Goal: Information Seeking & Learning: Learn about a topic

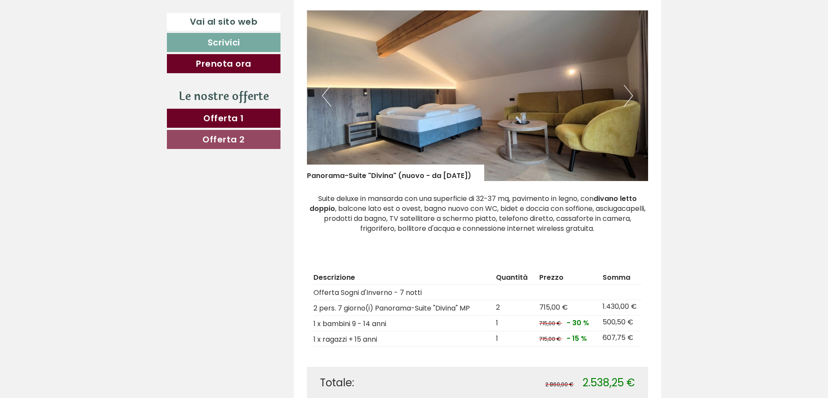
scroll to position [564, 0]
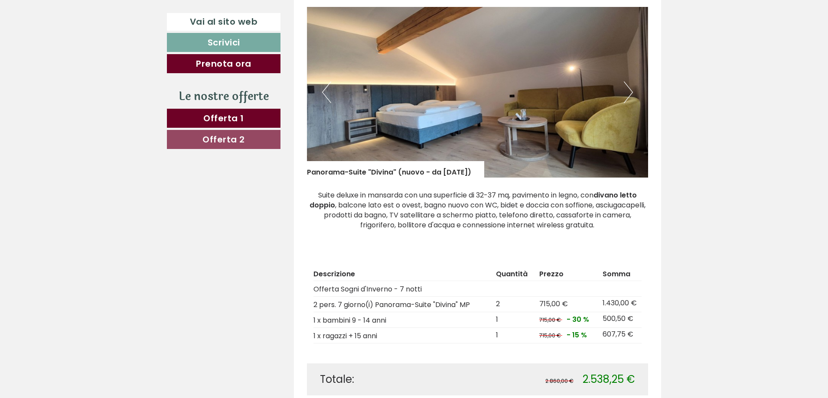
click at [630, 95] on button "Next" at bounding box center [628, 93] width 9 height 22
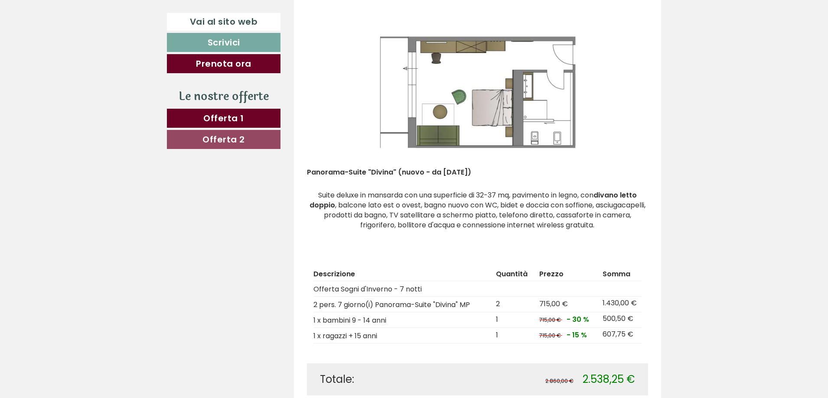
click at [343, 96] on img at bounding box center [478, 92] width 342 height 171
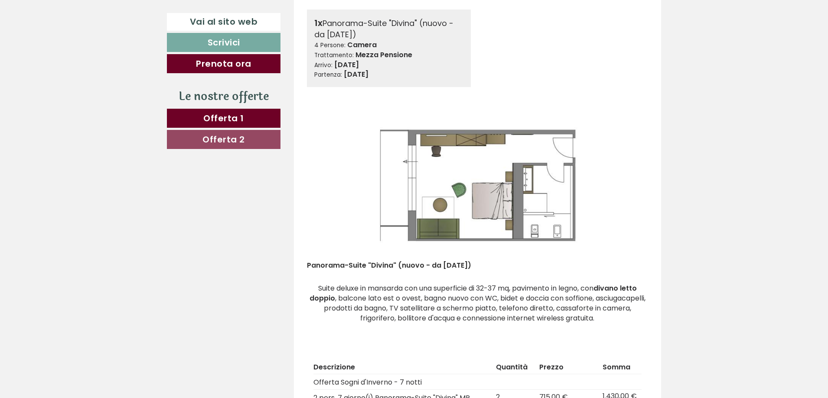
scroll to position [520, 0]
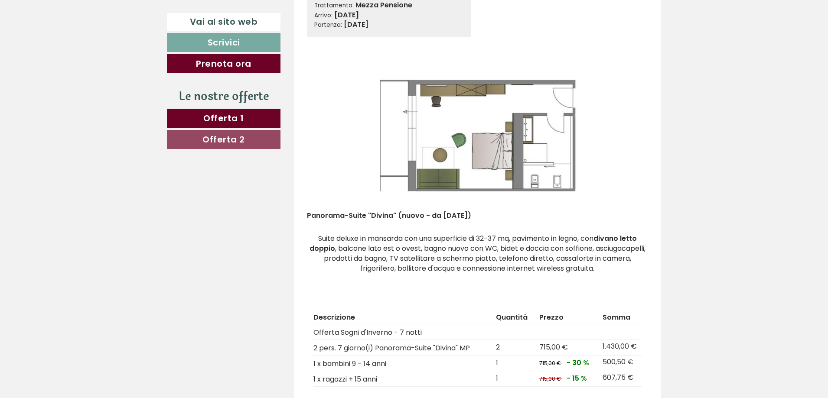
click at [349, 166] on img at bounding box center [478, 135] width 342 height 171
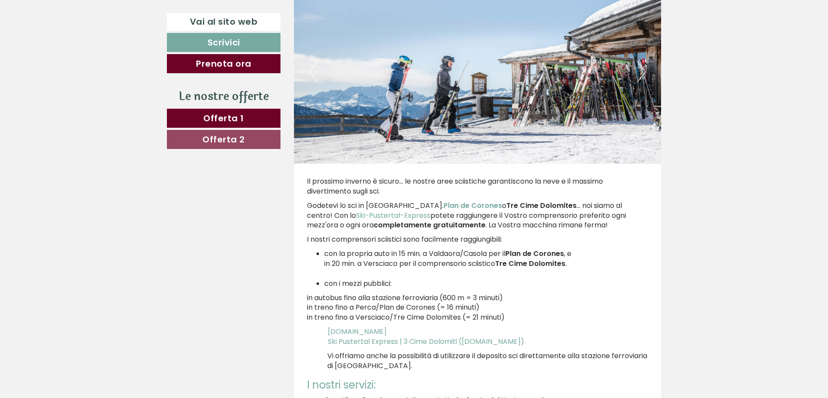
scroll to position [2471, 0]
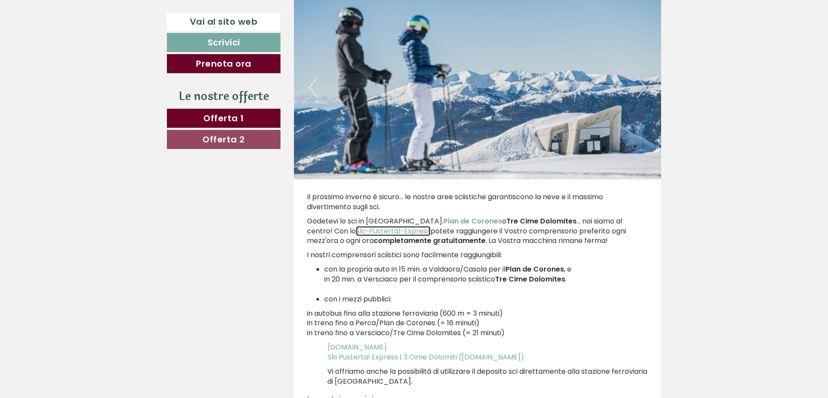
click at [357, 229] on link "Ski-Pustertal-Express" at bounding box center [393, 231] width 75 height 10
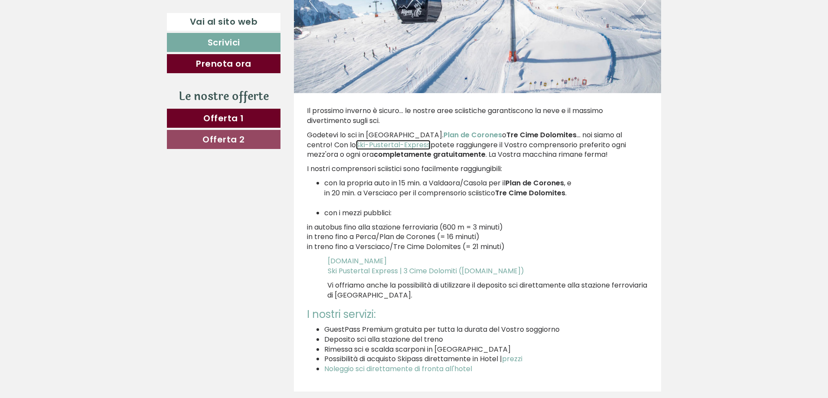
scroll to position [2558, 0]
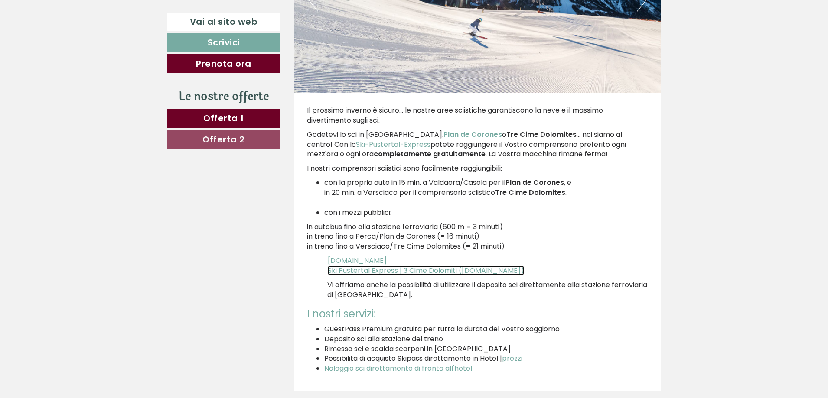
click at [369, 274] on span "Ski Pustertal Express | 3 Cime Dolomiti ([DOMAIN_NAME])" at bounding box center [426, 271] width 196 height 10
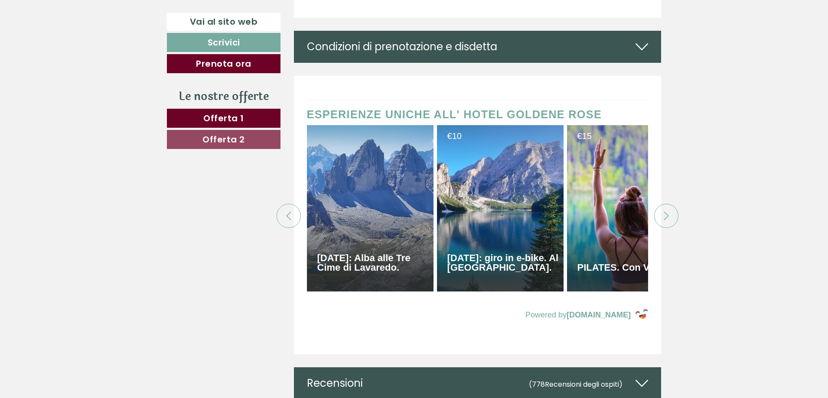
scroll to position [3902, 0]
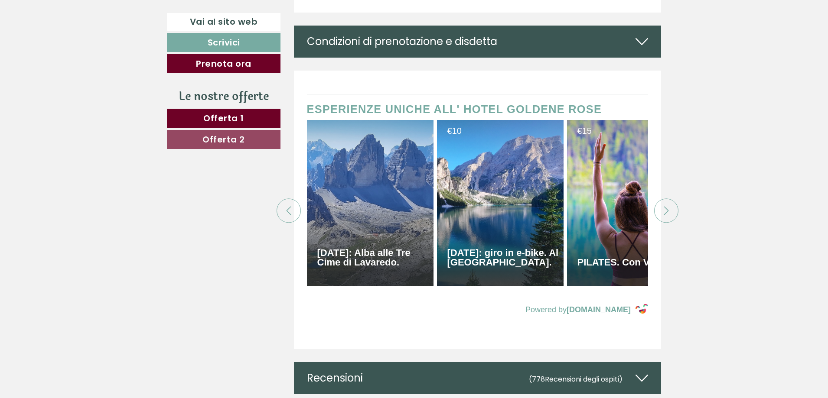
click at [665, 215] on icon at bounding box center [666, 211] width 9 height 9
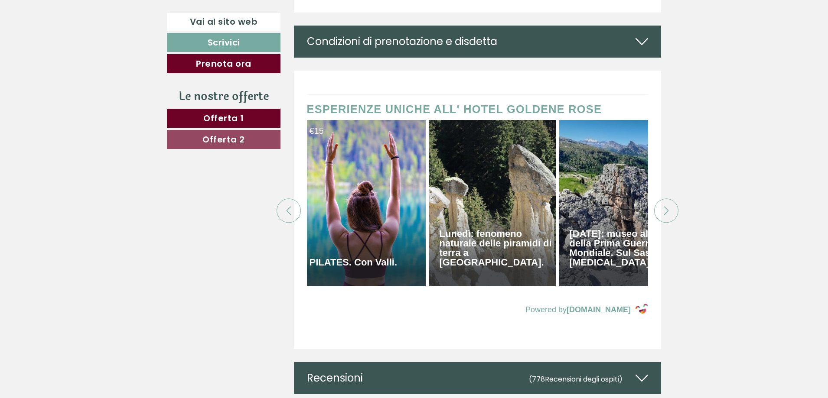
scroll to position [0, 303]
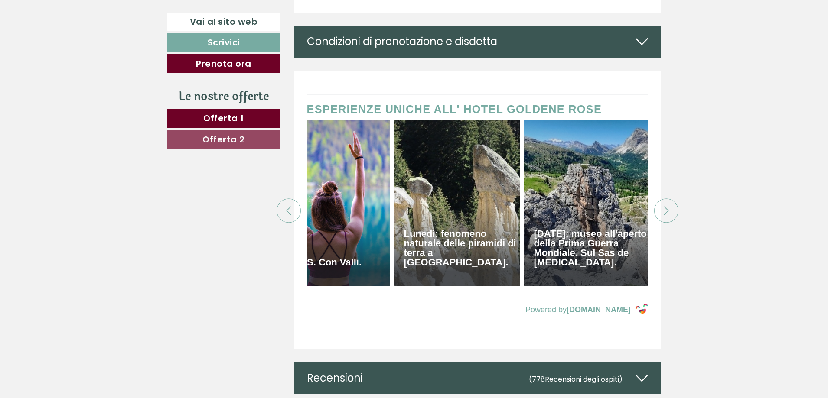
click at [665, 215] on icon at bounding box center [666, 211] width 9 height 9
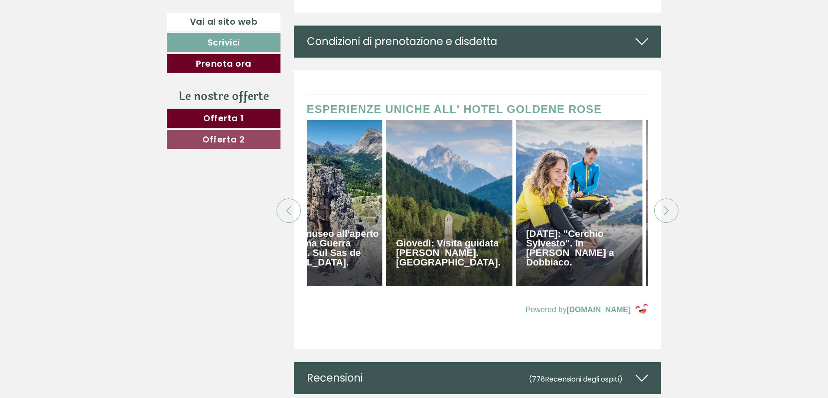
scroll to position [0, 607]
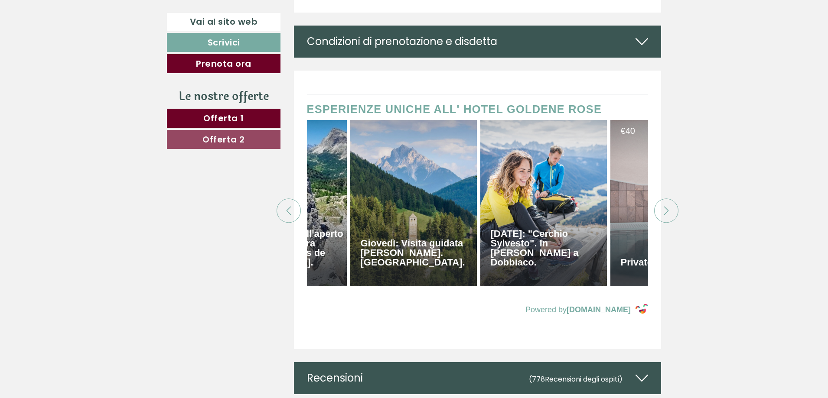
click at [665, 215] on icon at bounding box center [666, 211] width 9 height 9
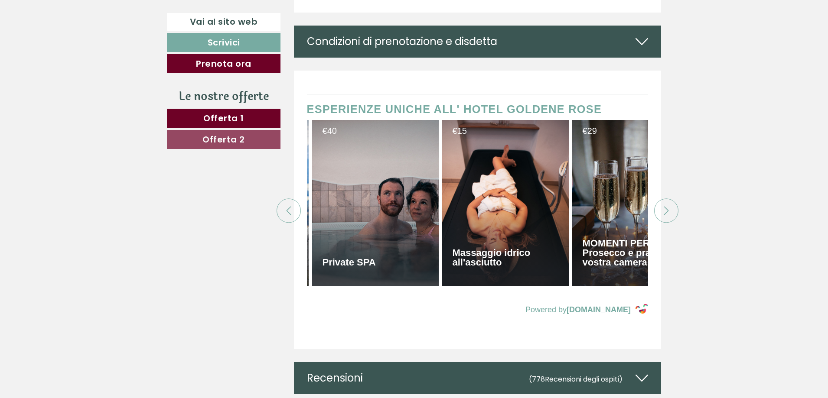
scroll to position [0, 910]
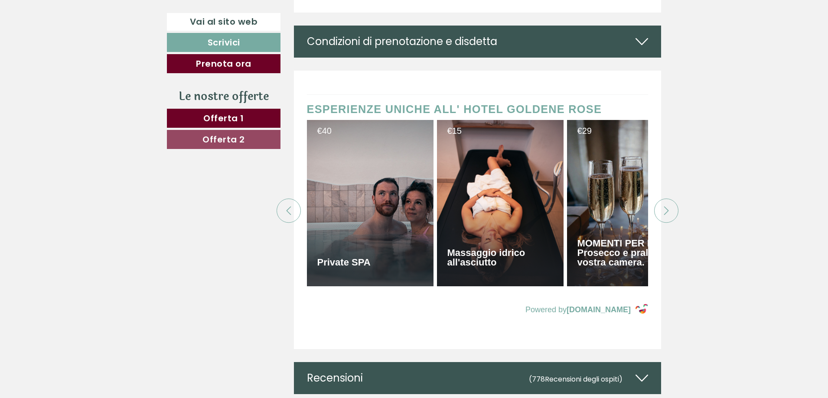
click at [665, 215] on icon at bounding box center [666, 211] width 9 height 9
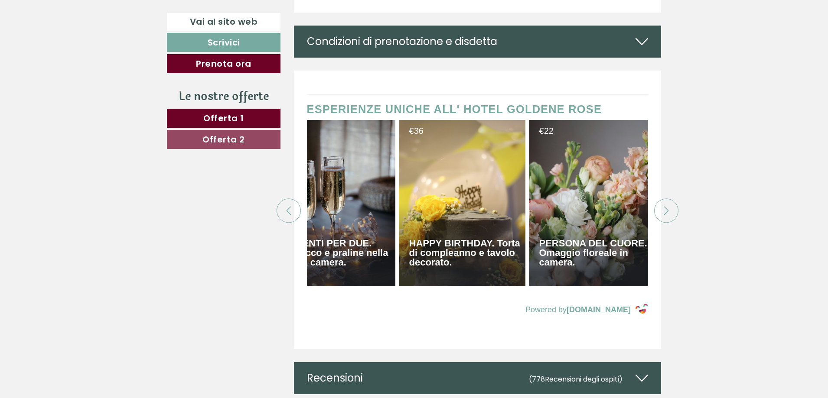
scroll to position [0, 1214]
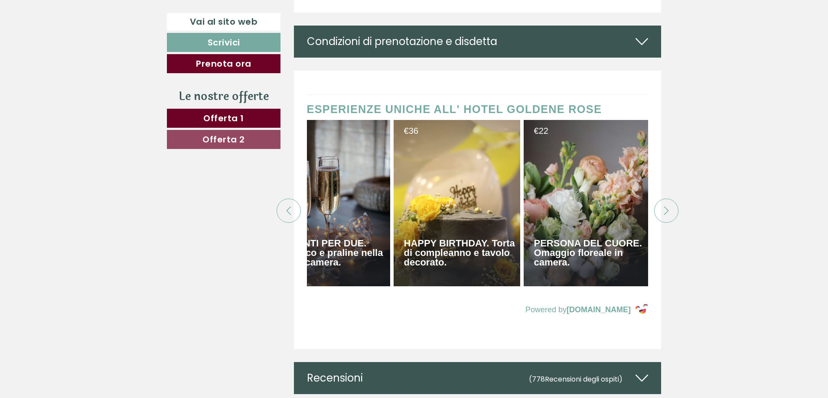
click at [665, 215] on icon at bounding box center [666, 211] width 9 height 9
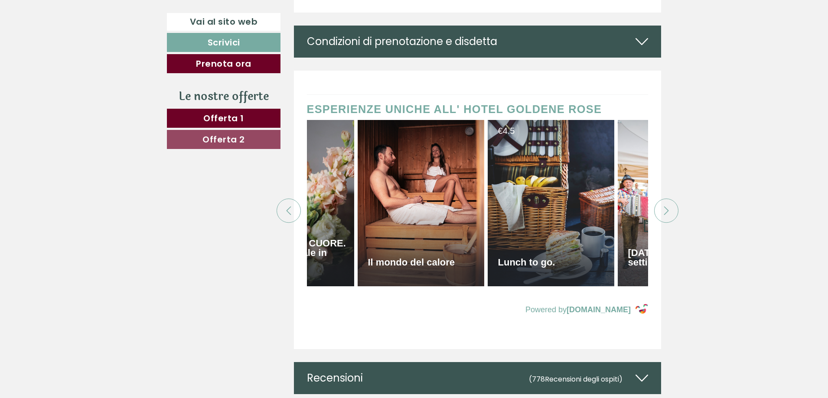
scroll to position [0, 1517]
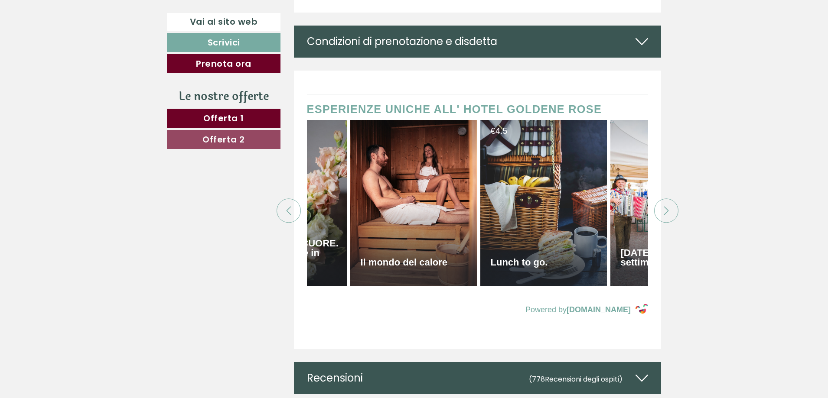
click at [665, 215] on icon at bounding box center [666, 211] width 9 height 9
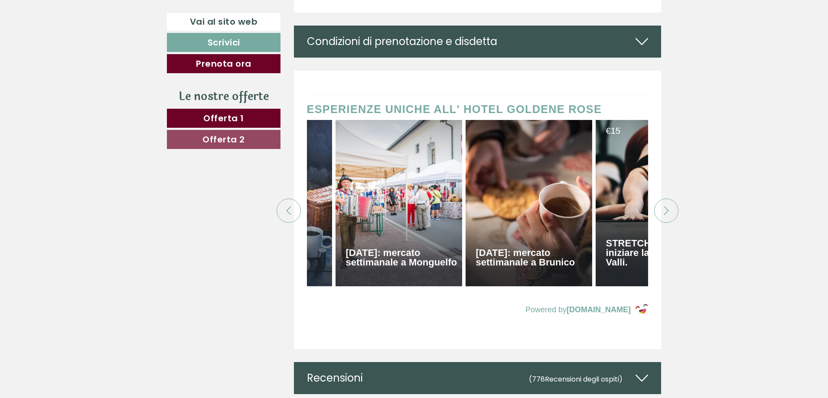
scroll to position [0, 1821]
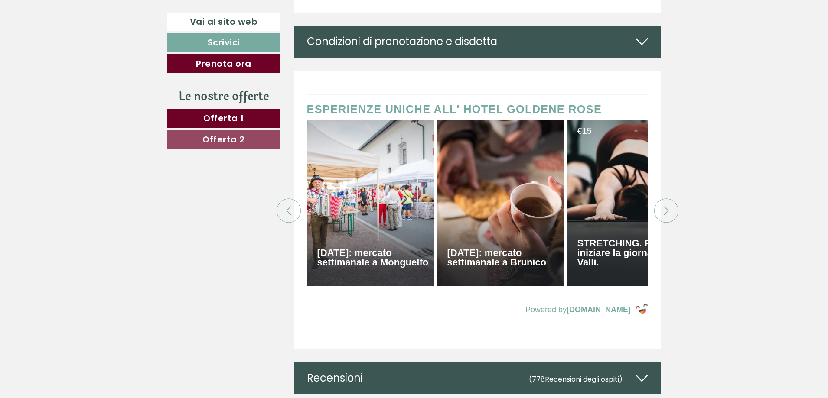
click at [665, 215] on icon at bounding box center [666, 211] width 9 height 9
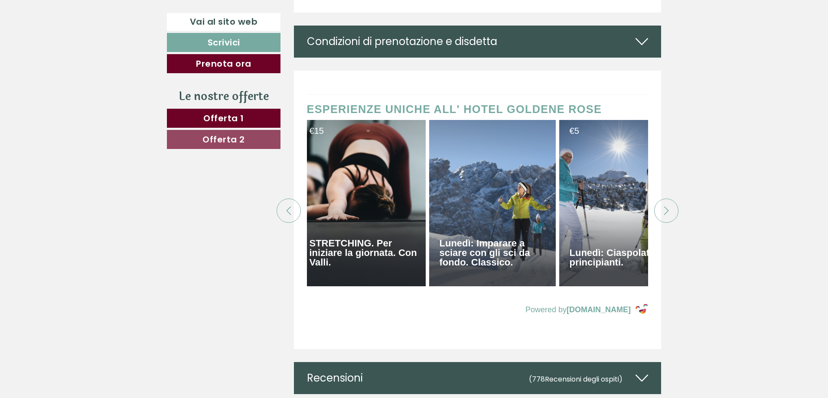
scroll to position [0, 2124]
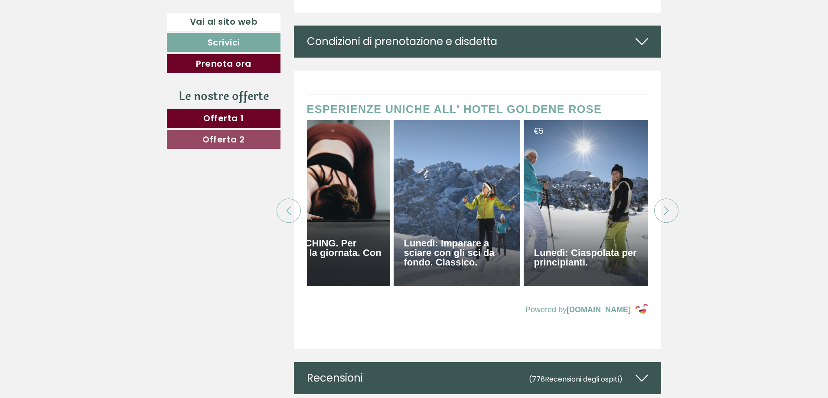
click at [665, 215] on icon at bounding box center [666, 211] width 9 height 9
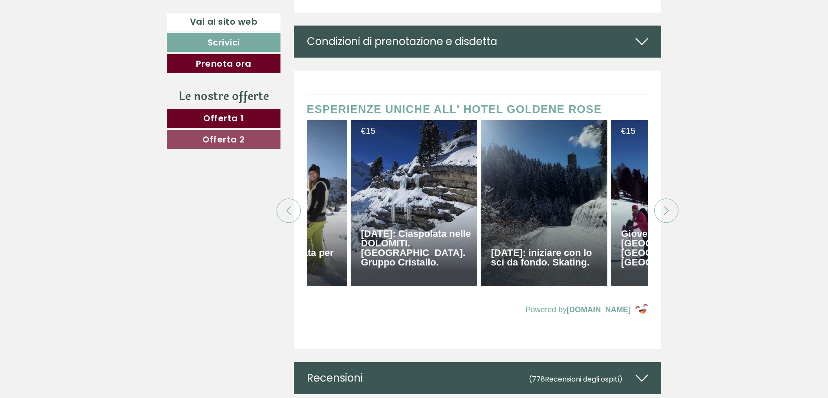
scroll to position [0, 2428]
click at [665, 215] on icon at bounding box center [666, 211] width 9 height 9
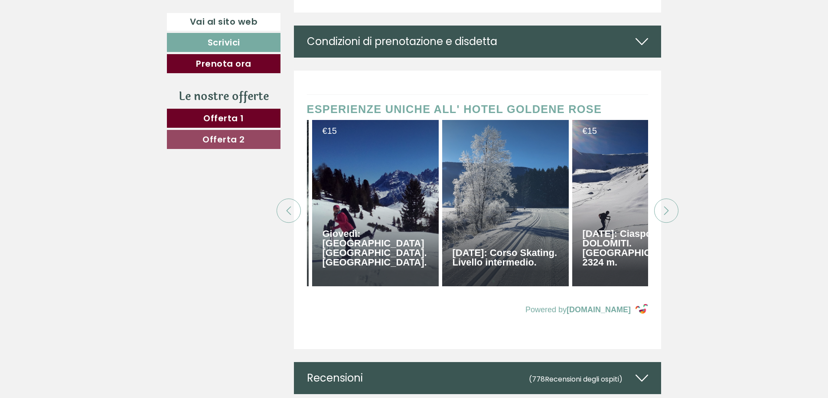
scroll to position [0, 2731]
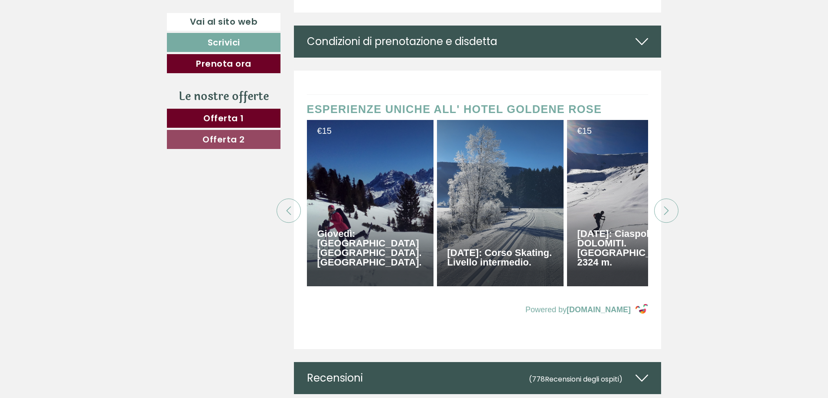
click at [665, 215] on icon at bounding box center [666, 211] width 9 height 9
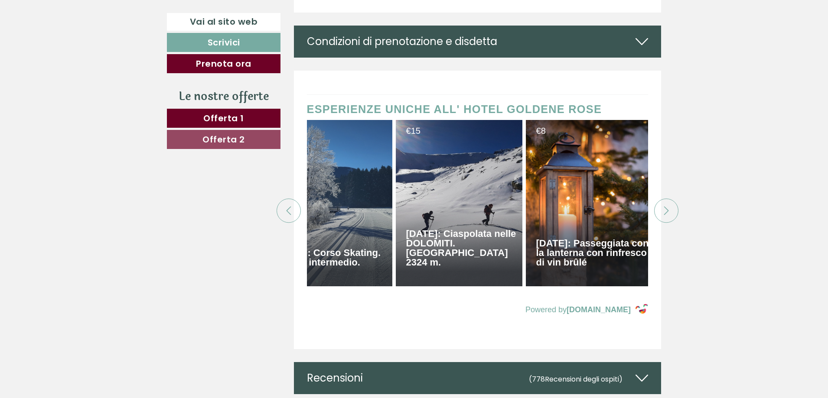
scroll to position [0, 2910]
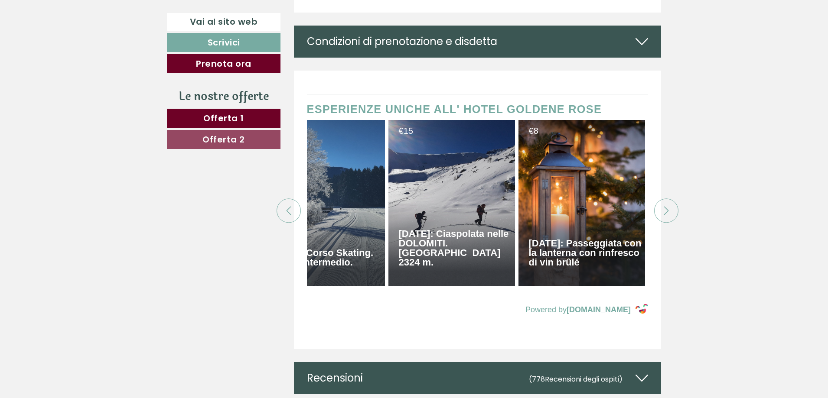
click at [665, 215] on icon at bounding box center [666, 211] width 9 height 9
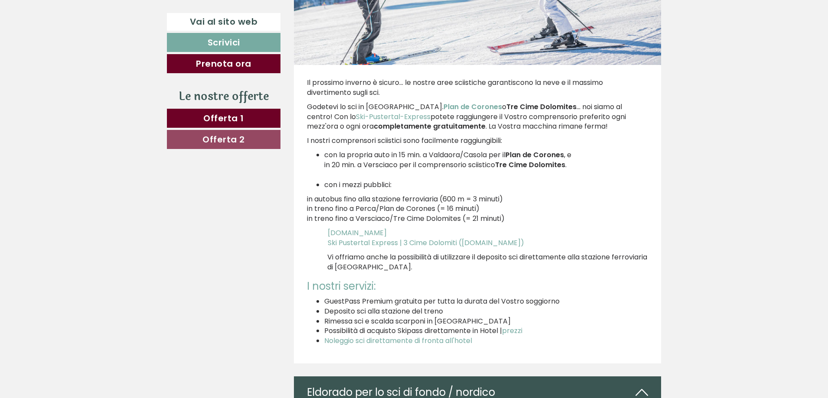
scroll to position [2585, 0]
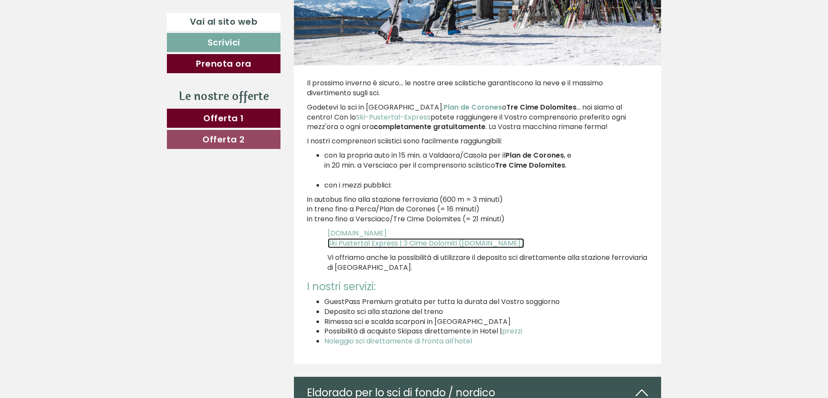
click at [477, 244] on span "Ski Pustertal Express | 3 Cime Dolomiti ([DOMAIN_NAME])" at bounding box center [426, 243] width 196 height 10
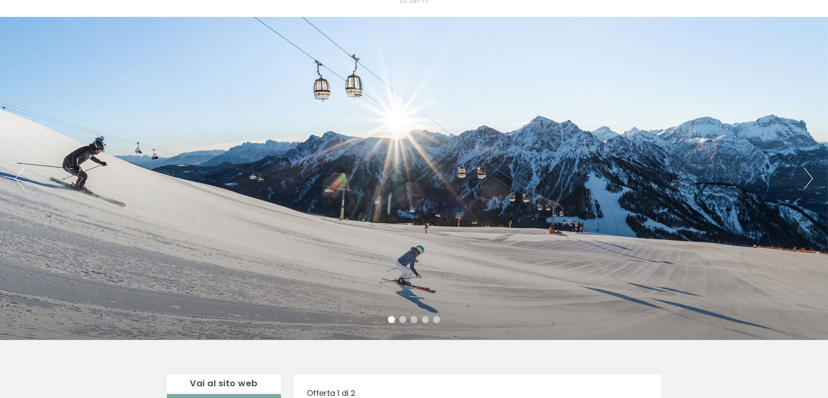
scroll to position [43, 0]
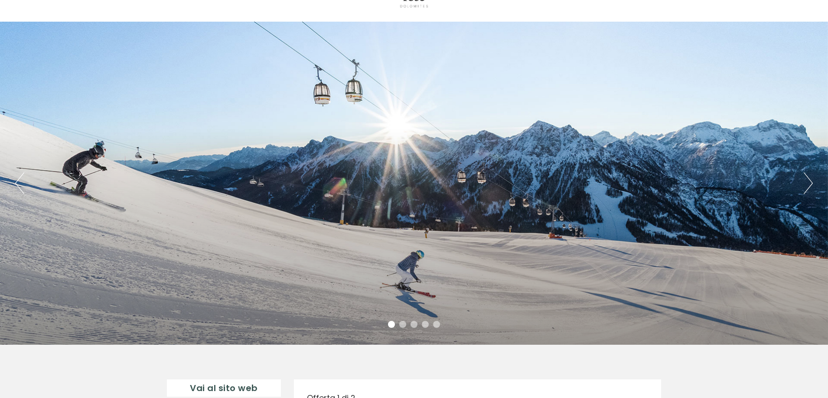
click at [803, 189] on div "Previous Next 1 2 3 4 5" at bounding box center [414, 183] width 828 height 323
click at [809, 188] on button "Next" at bounding box center [808, 184] width 9 height 22
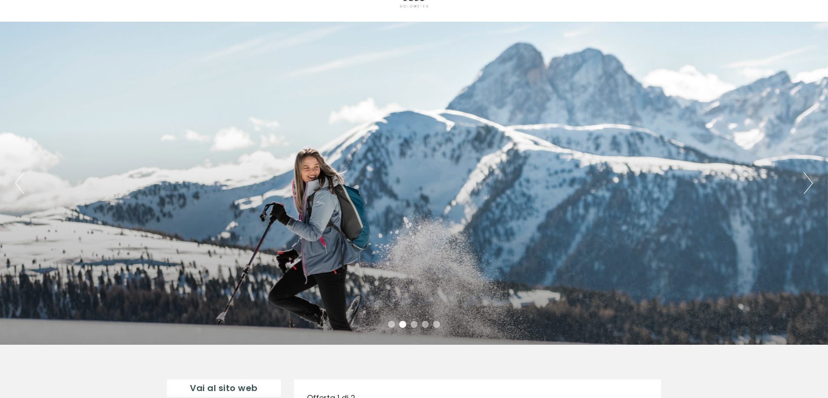
click at [809, 188] on button "Next" at bounding box center [808, 184] width 9 height 22
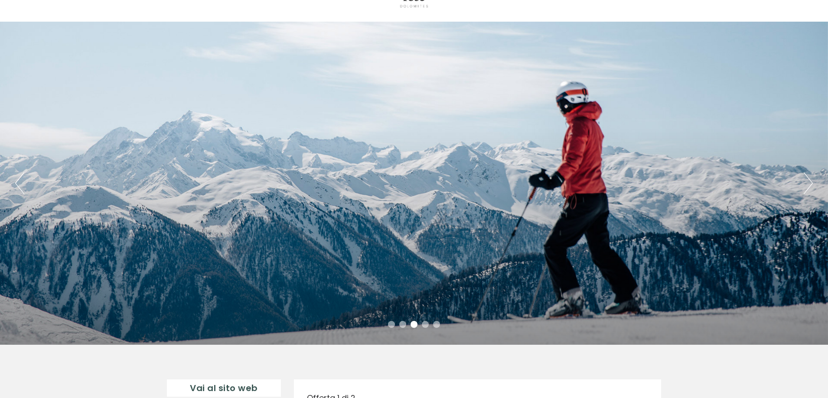
click at [809, 188] on button "Next" at bounding box center [808, 184] width 9 height 22
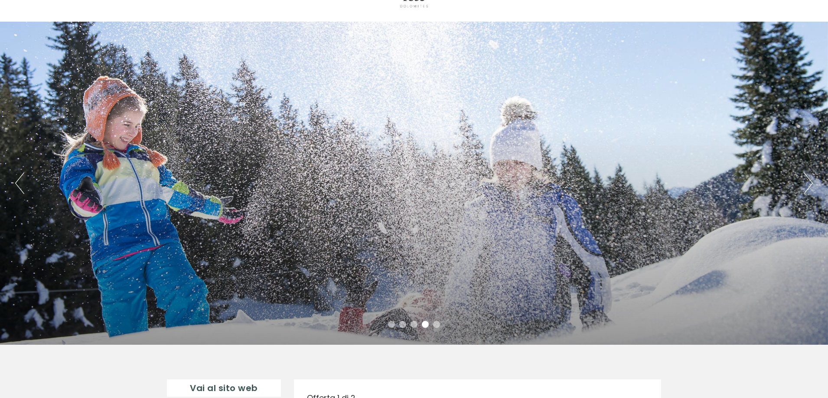
click at [809, 188] on button "Next" at bounding box center [808, 184] width 9 height 22
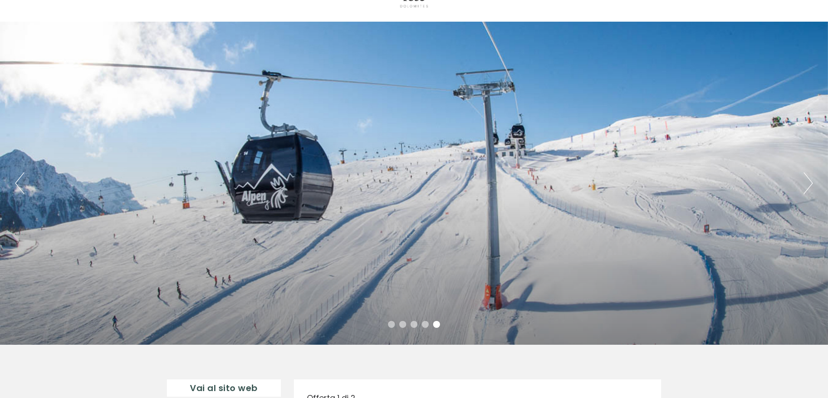
click at [809, 188] on button "Next" at bounding box center [808, 184] width 9 height 22
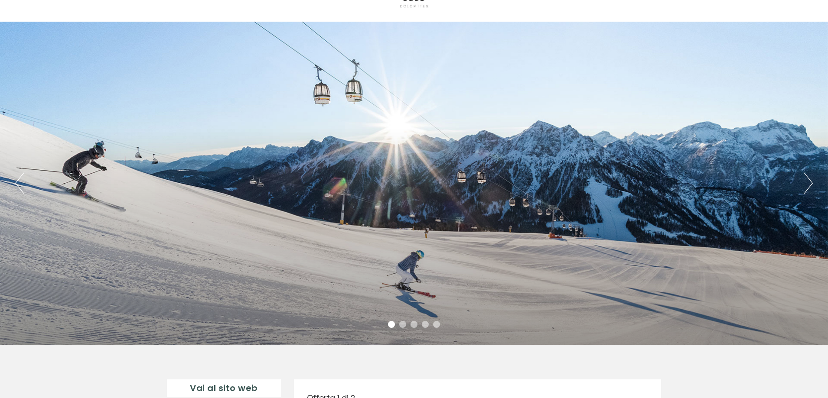
click at [809, 188] on button "Next" at bounding box center [808, 184] width 9 height 22
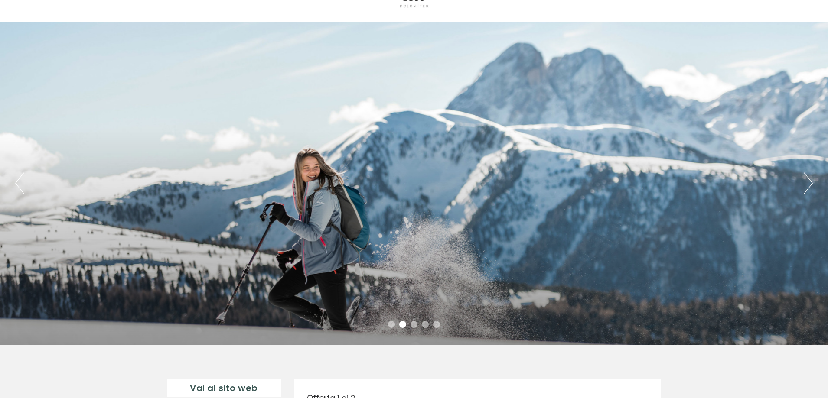
click at [809, 188] on button "Next" at bounding box center [808, 184] width 9 height 22
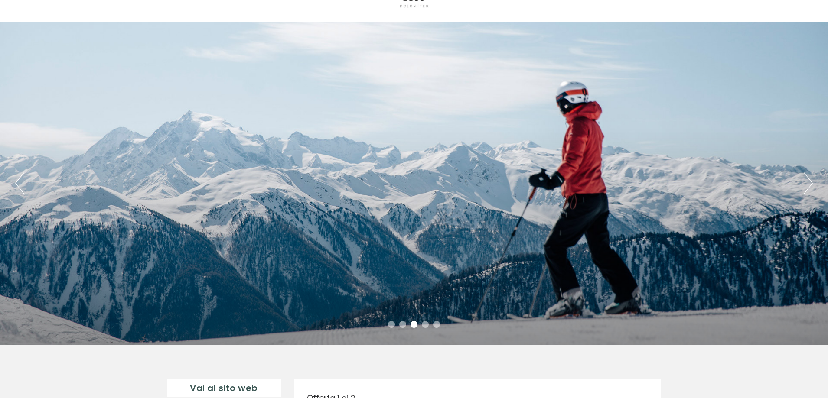
click at [809, 188] on button "Next" at bounding box center [808, 184] width 9 height 22
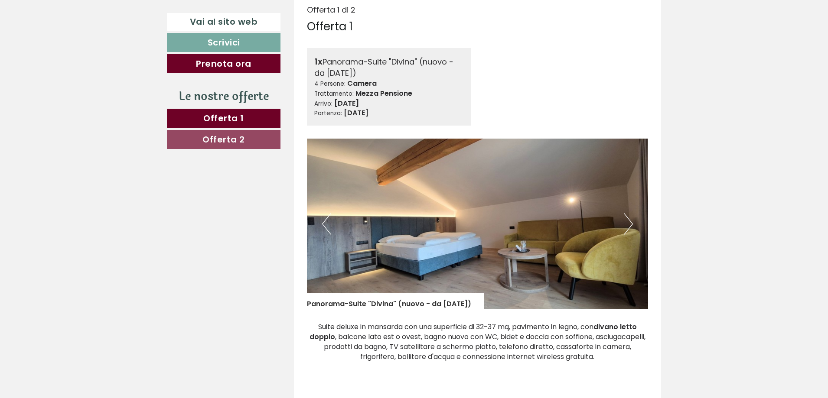
scroll to position [434, 0]
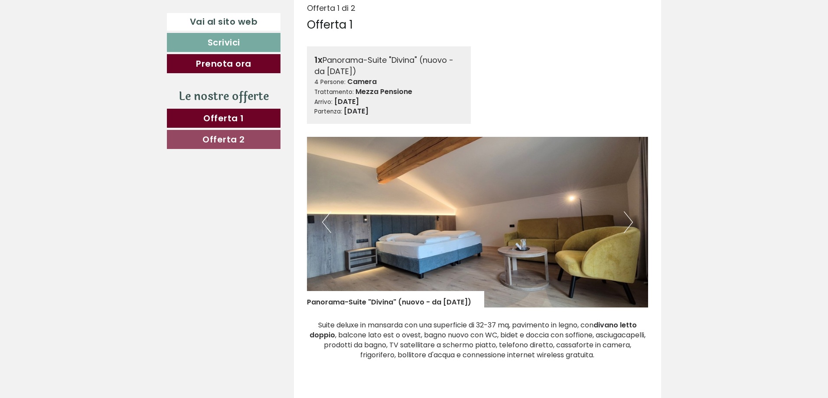
click at [627, 228] on button "Next" at bounding box center [628, 223] width 9 height 22
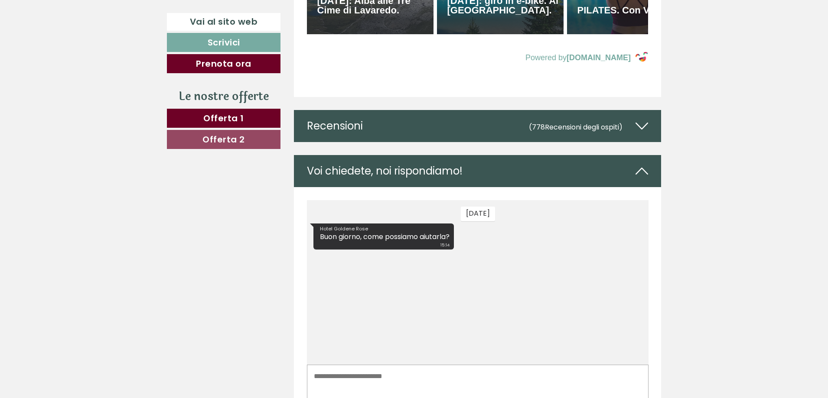
scroll to position [4162, 0]
